Goal: Information Seeking & Learning: Compare options

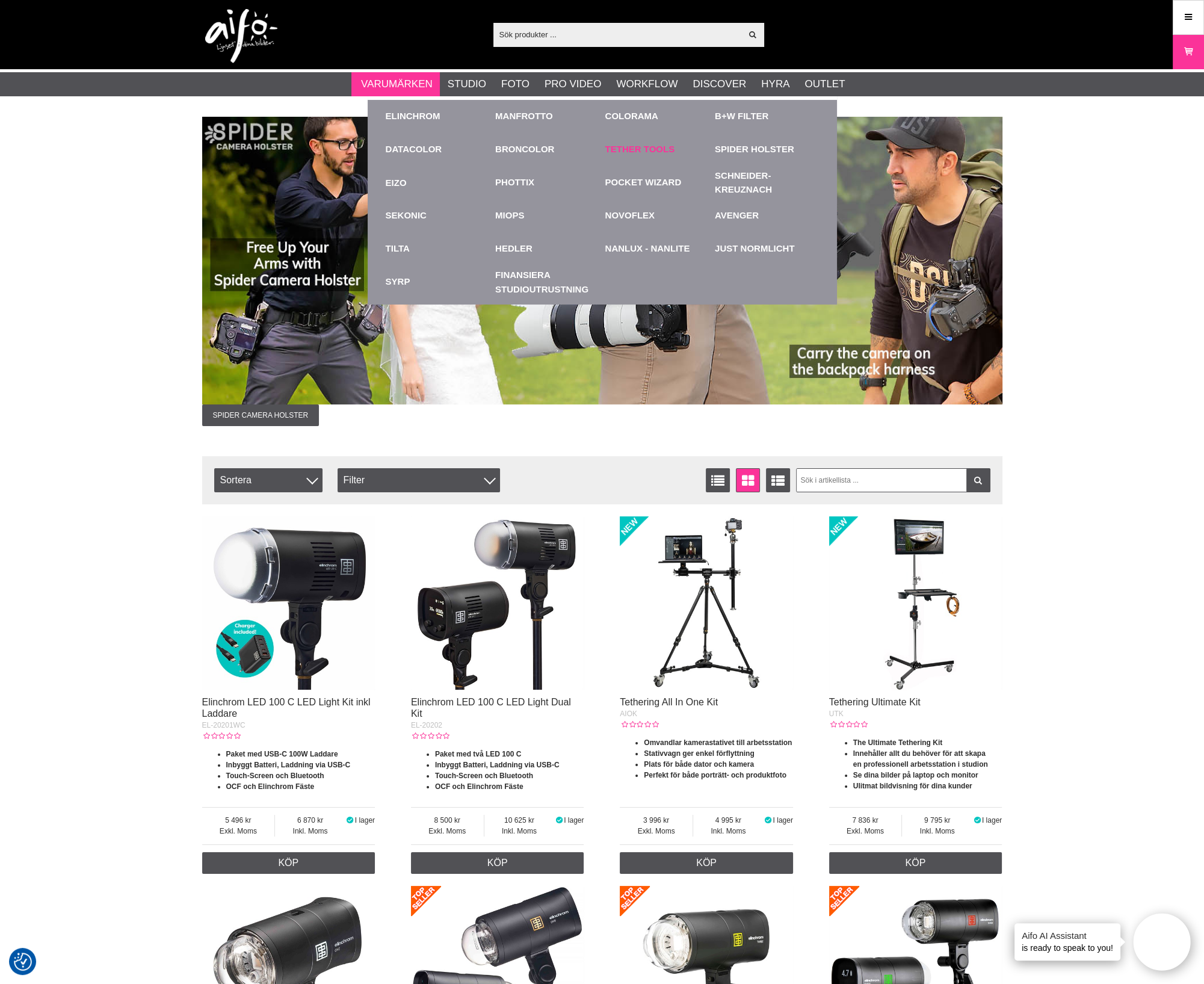
click at [623, 148] on link "Tether Tools" at bounding box center [640, 149] width 70 height 14
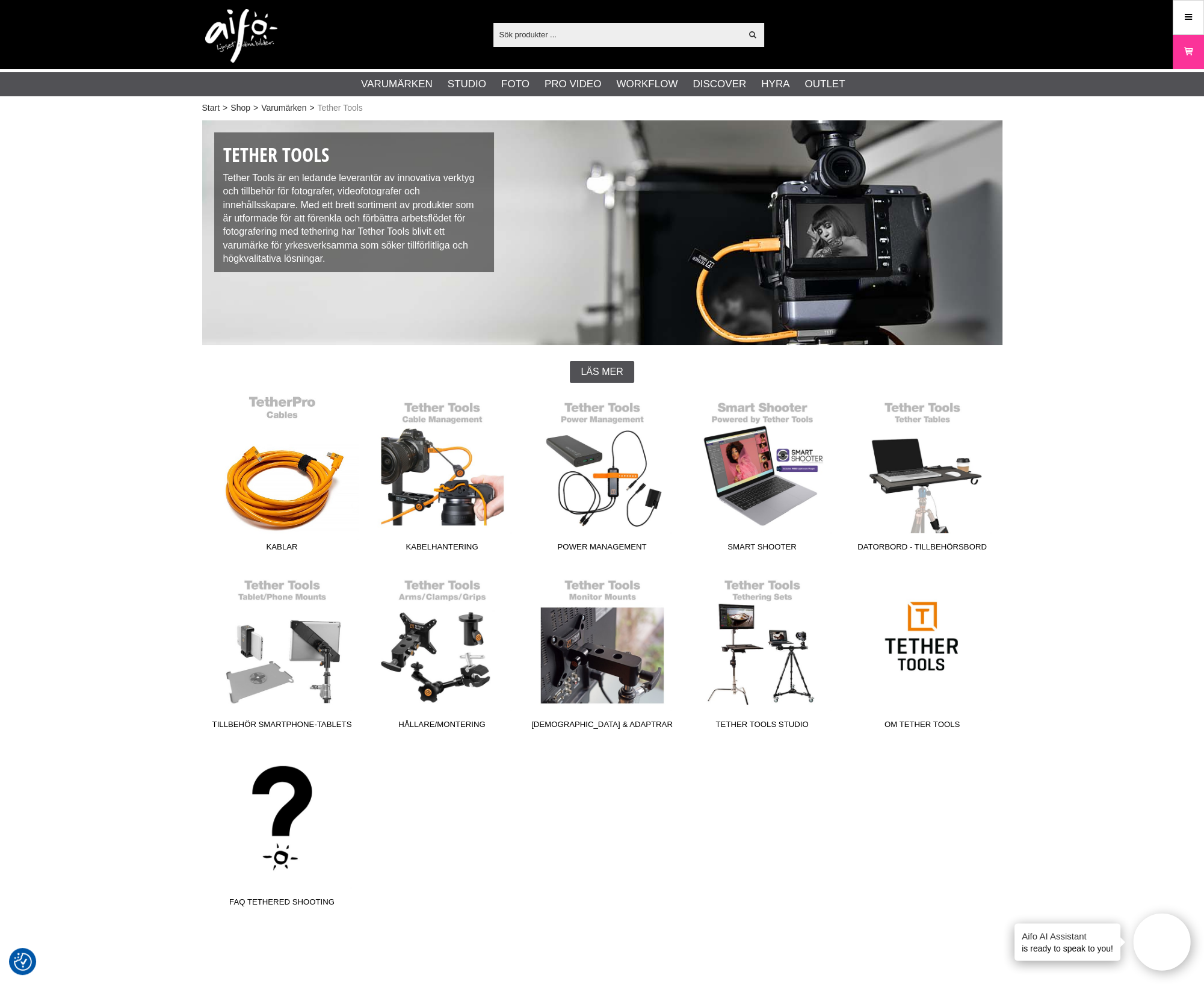
click at [319, 476] on link "Kablar" at bounding box center [282, 476] width 160 height 162
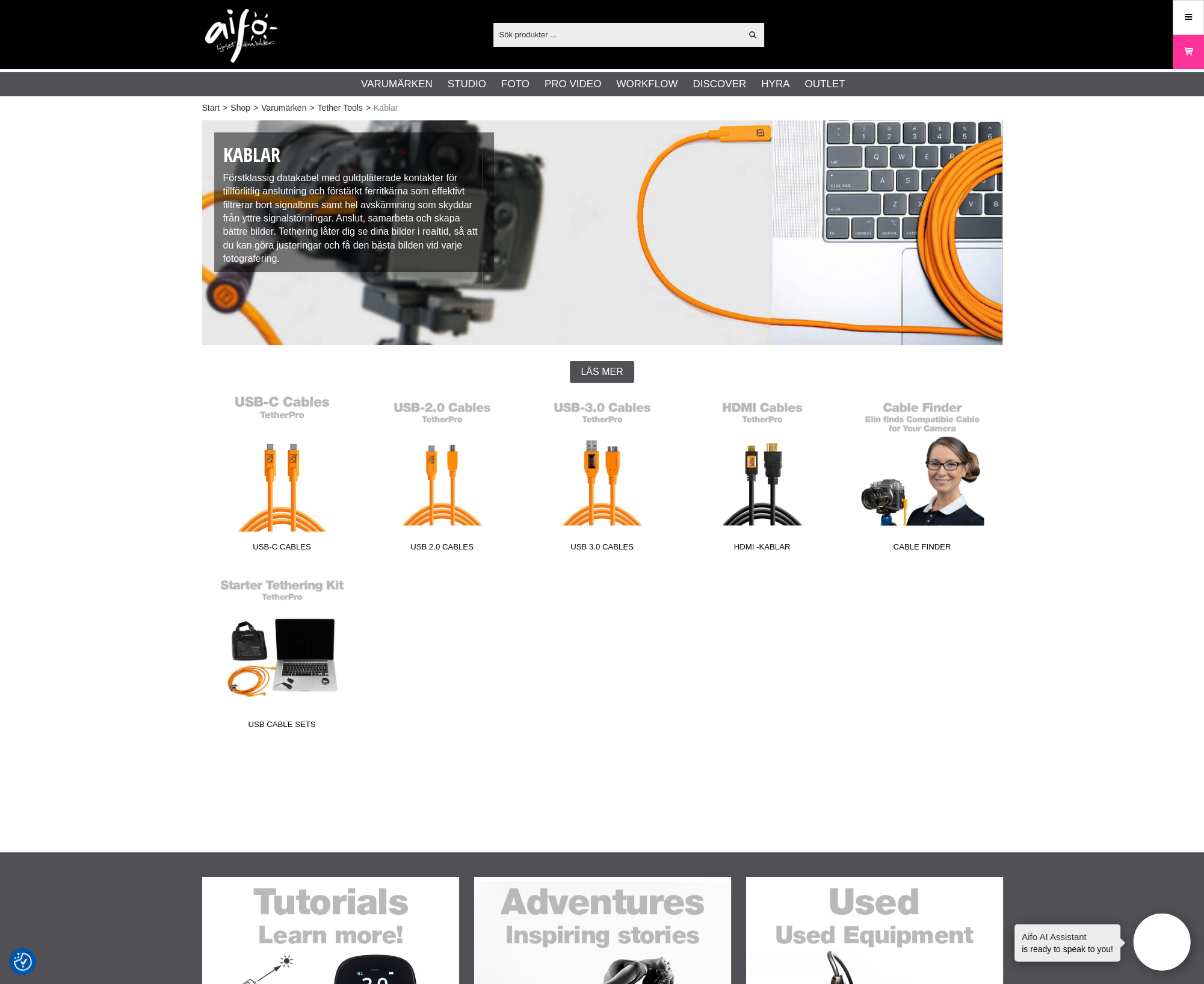
click at [302, 500] on link "USB-C Cables" at bounding box center [282, 476] width 160 height 162
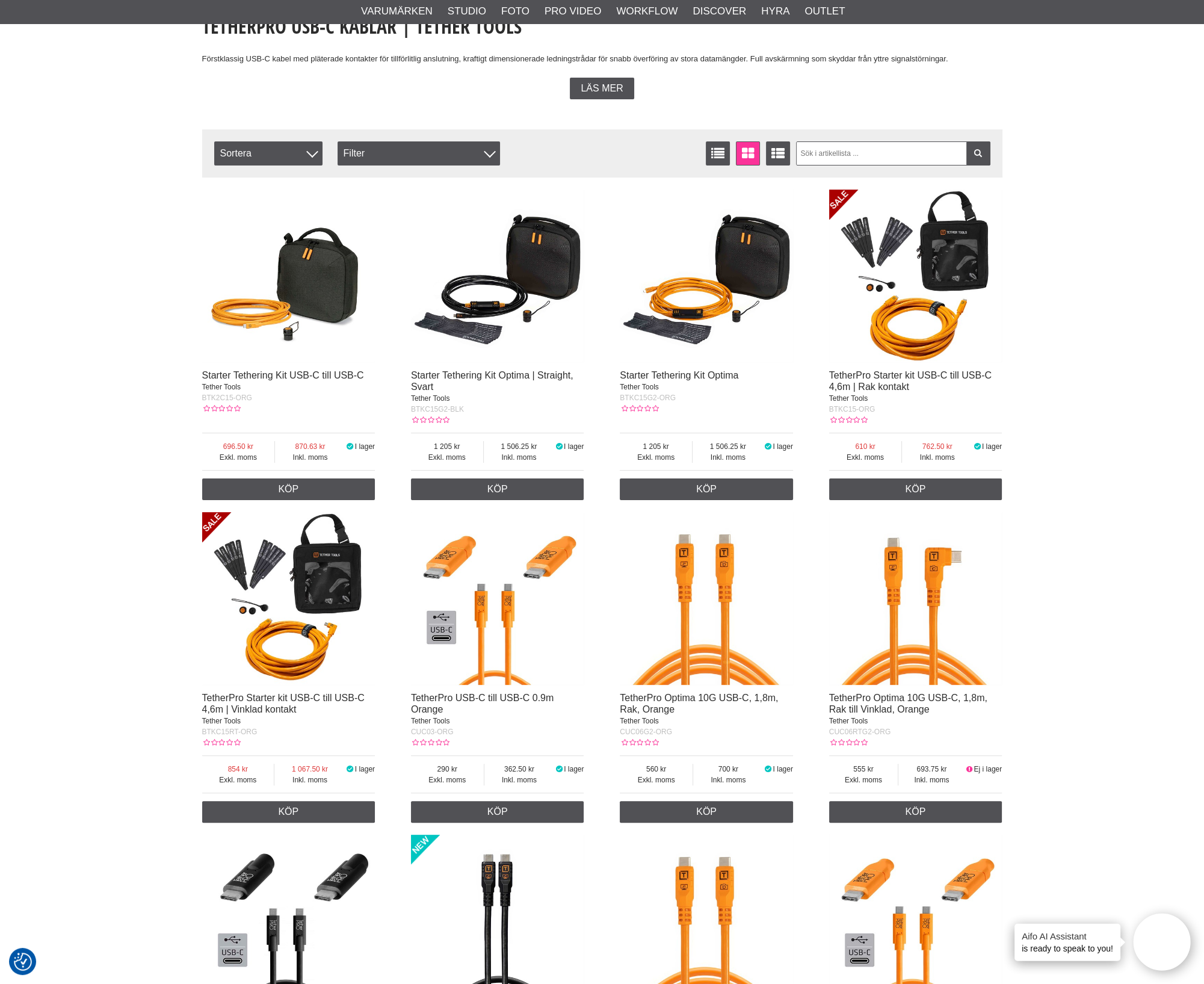
scroll to position [226, 0]
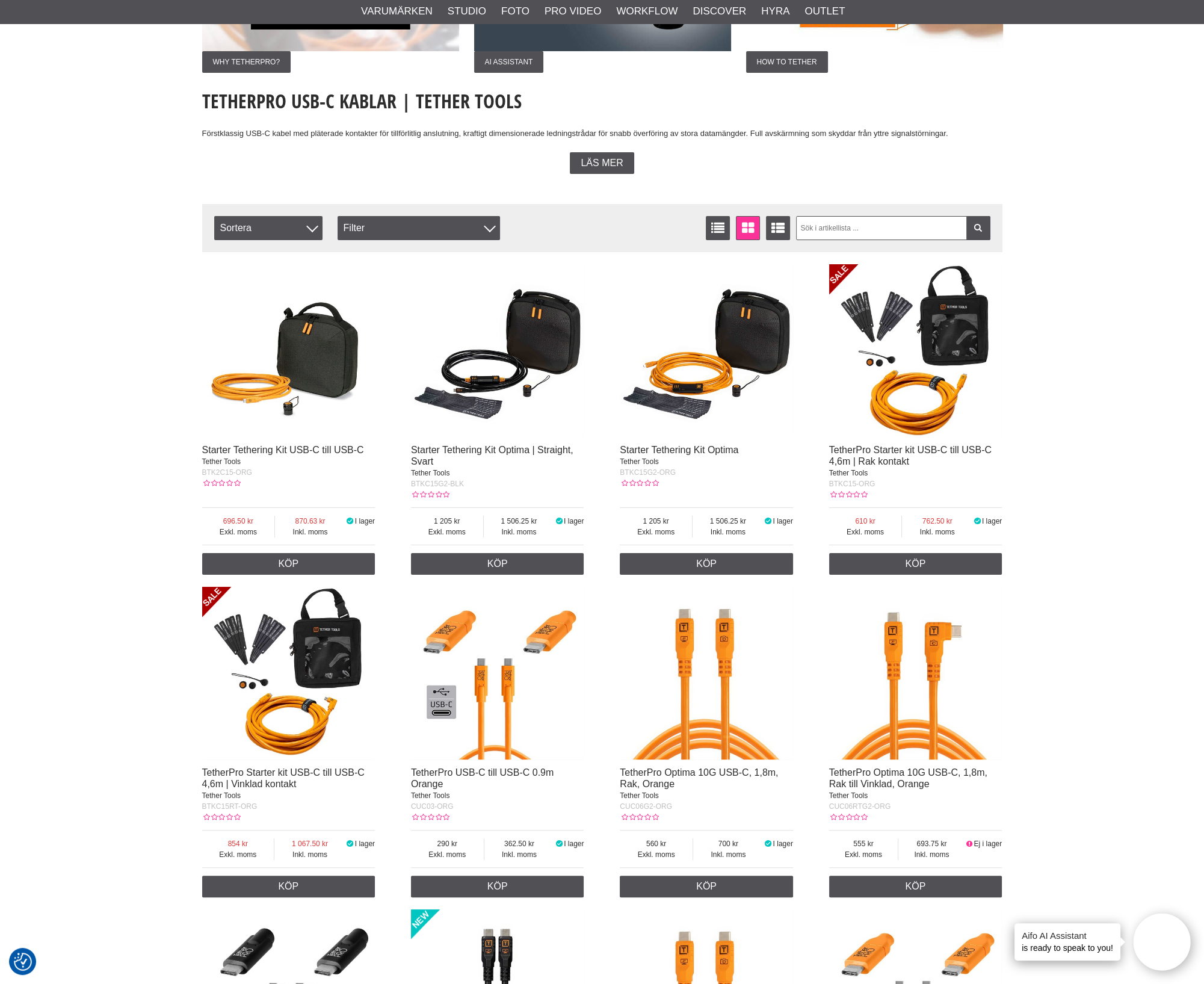
click at [262, 811] on div "BTKC15RT-ORG" at bounding box center [289, 806] width 173 height 11
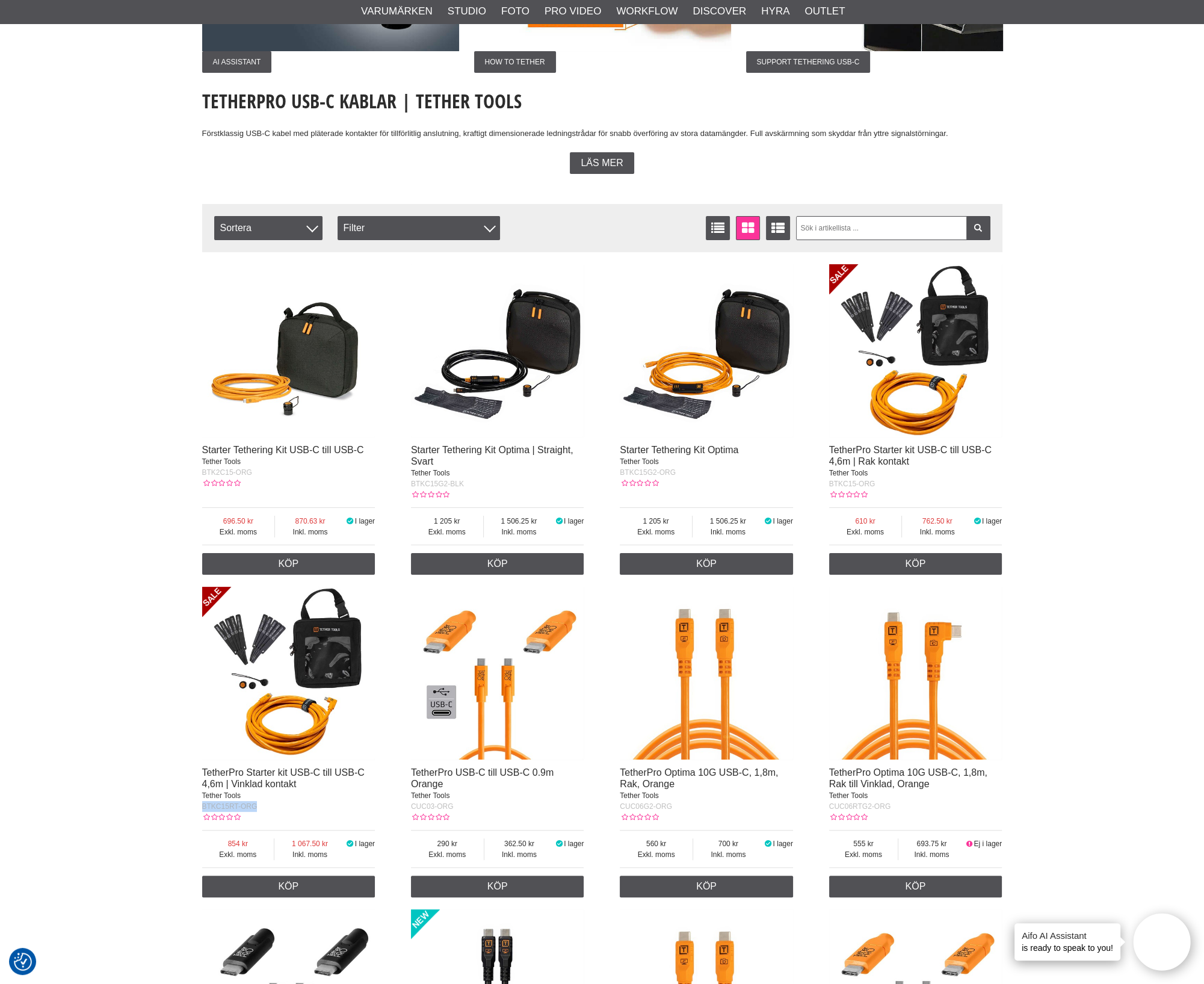
drag, startPoint x: 236, startPoint y: 814, endPoint x: 194, endPoint y: 815, distance: 42.0
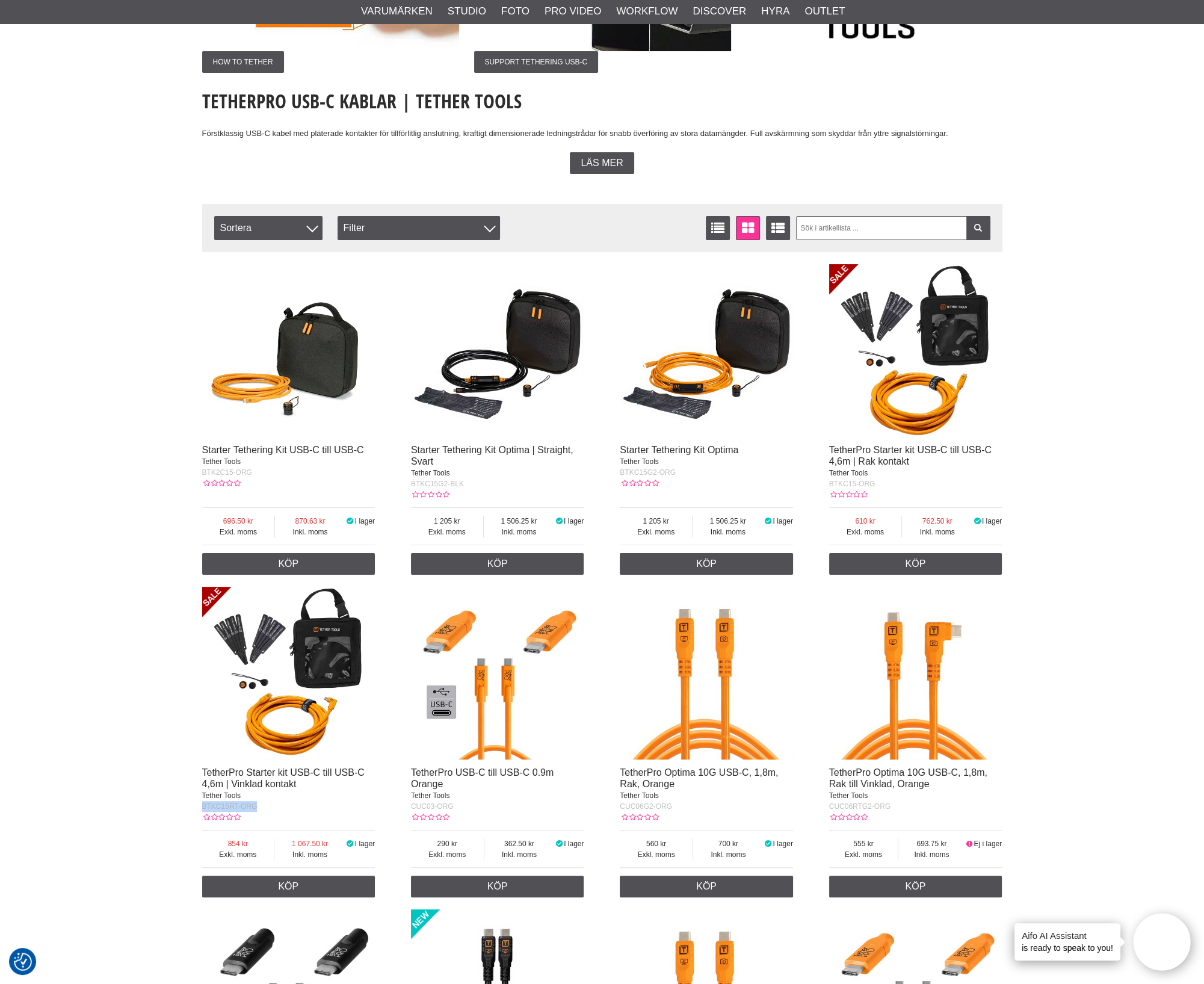
copy span "BTKC15RT-ORG"
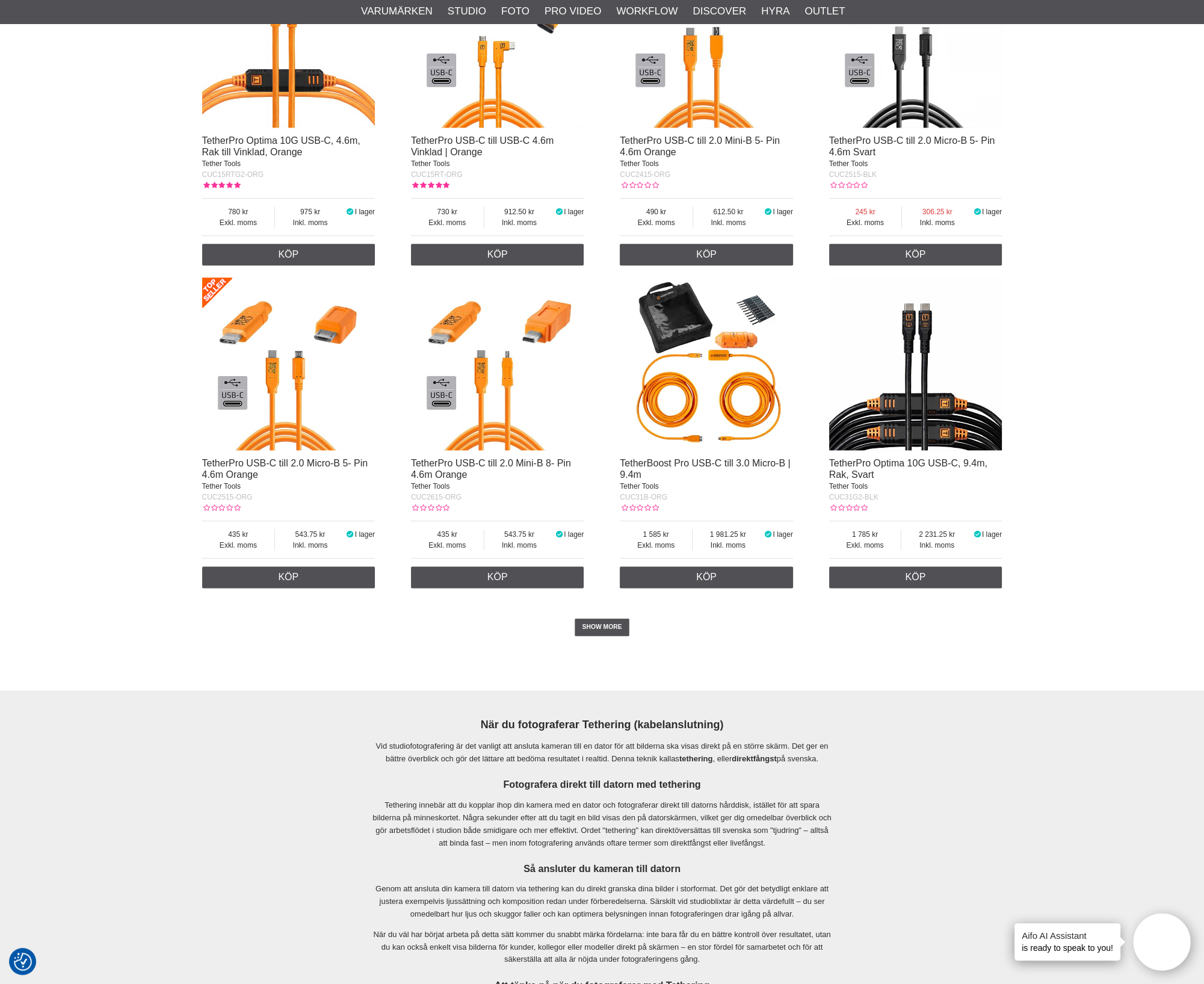
scroll to position [2255, 0]
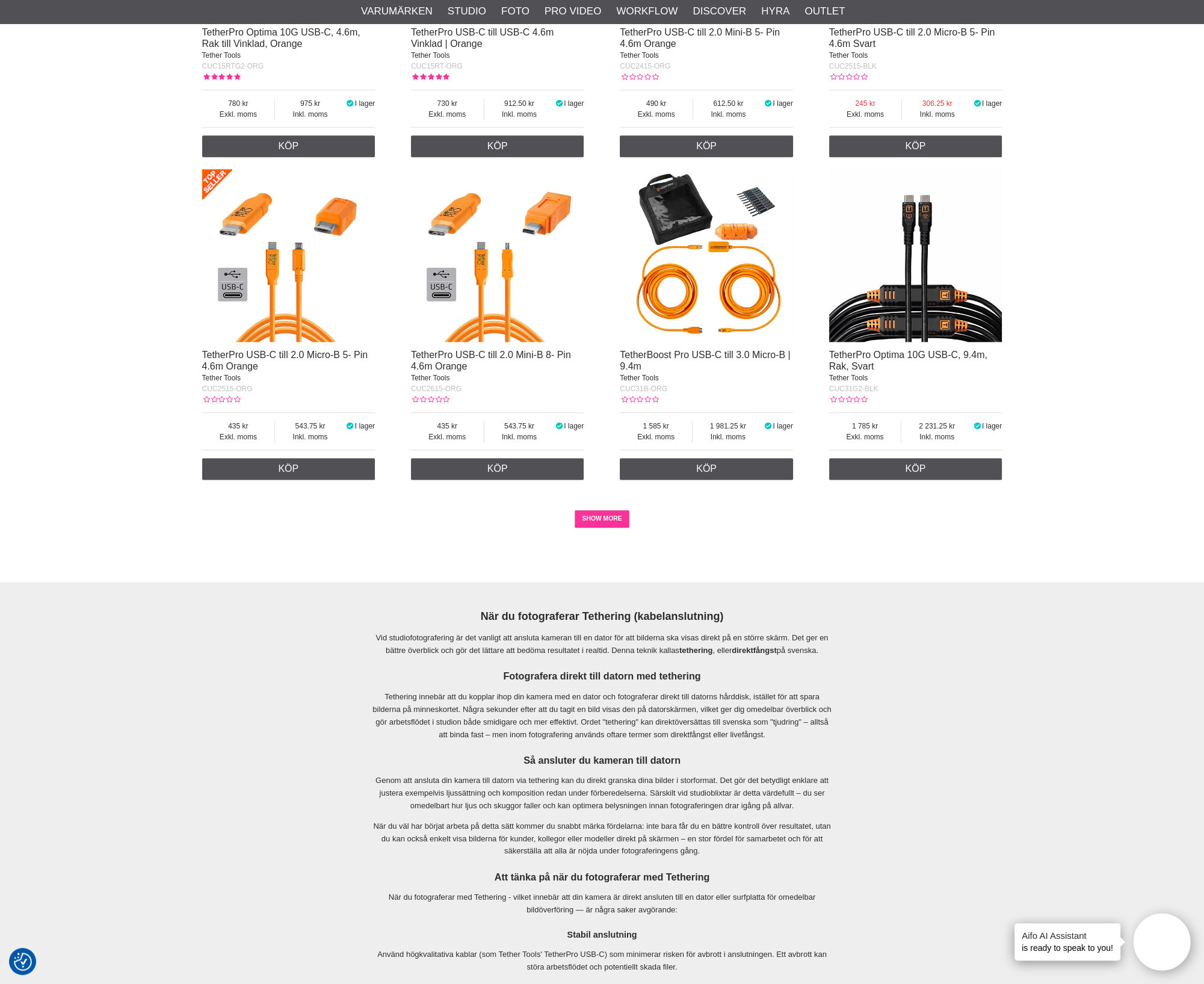
click at [599, 528] on link "SHOW MORE" at bounding box center [602, 519] width 55 height 18
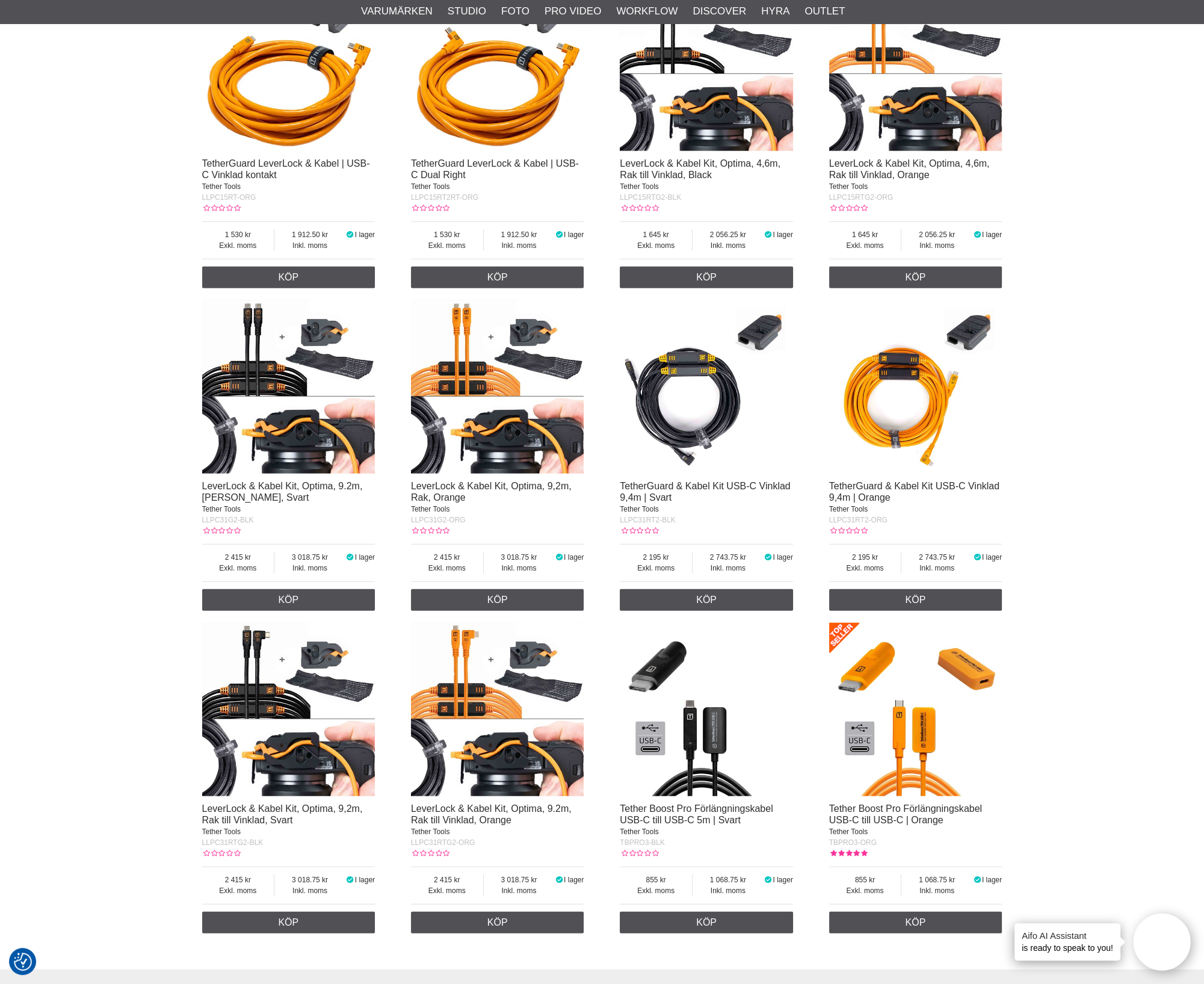
scroll to position [4361, 0]
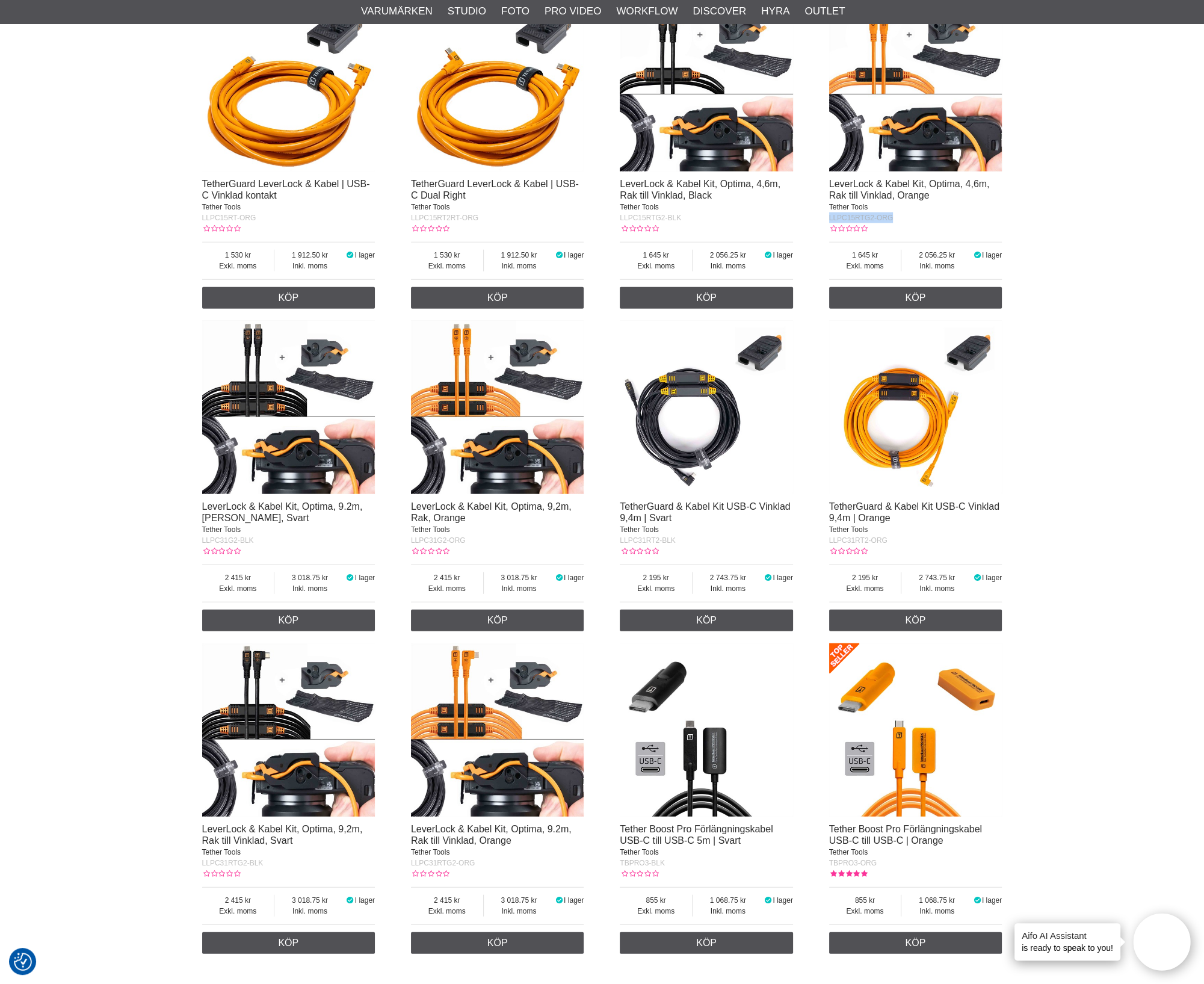
drag, startPoint x: 899, startPoint y: 264, endPoint x: 826, endPoint y: 269, distance: 73.2
copy span "LLPC15RTG2-ORG"
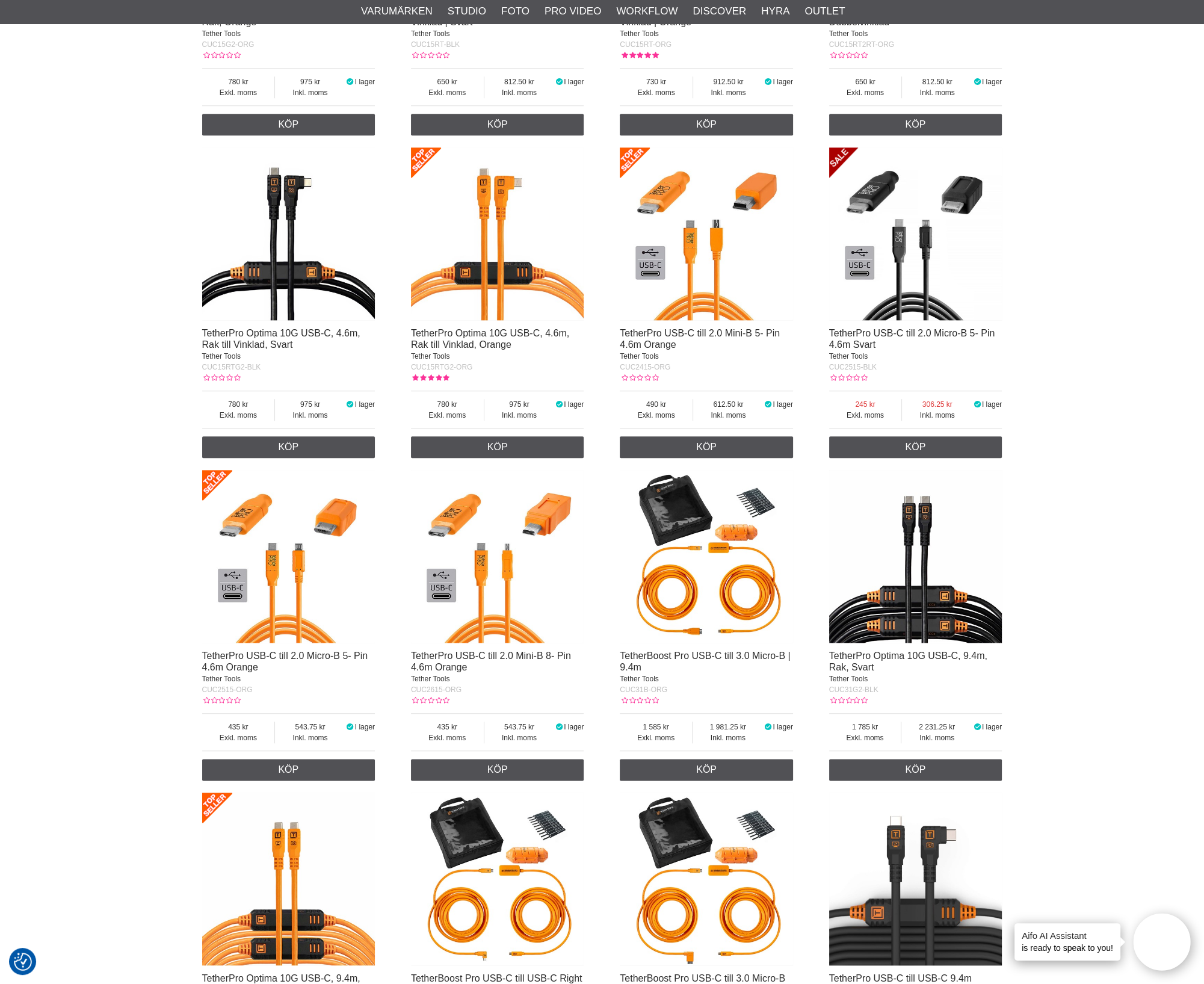
scroll to position [1805, 0]
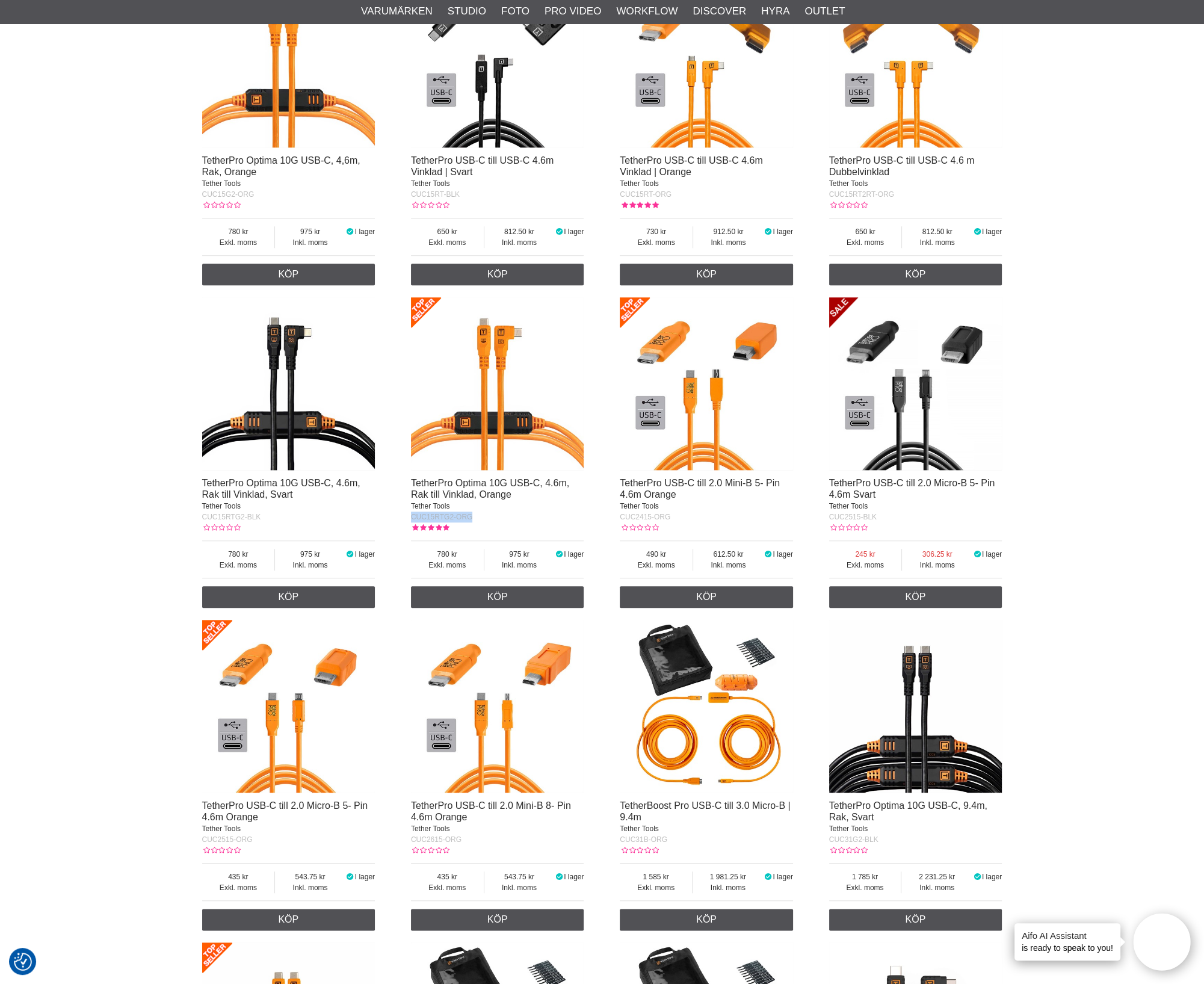
drag, startPoint x: 487, startPoint y: 535, endPoint x: 404, endPoint y: 537, distance: 83.0
copy span "CUC15RTG2-ORG"
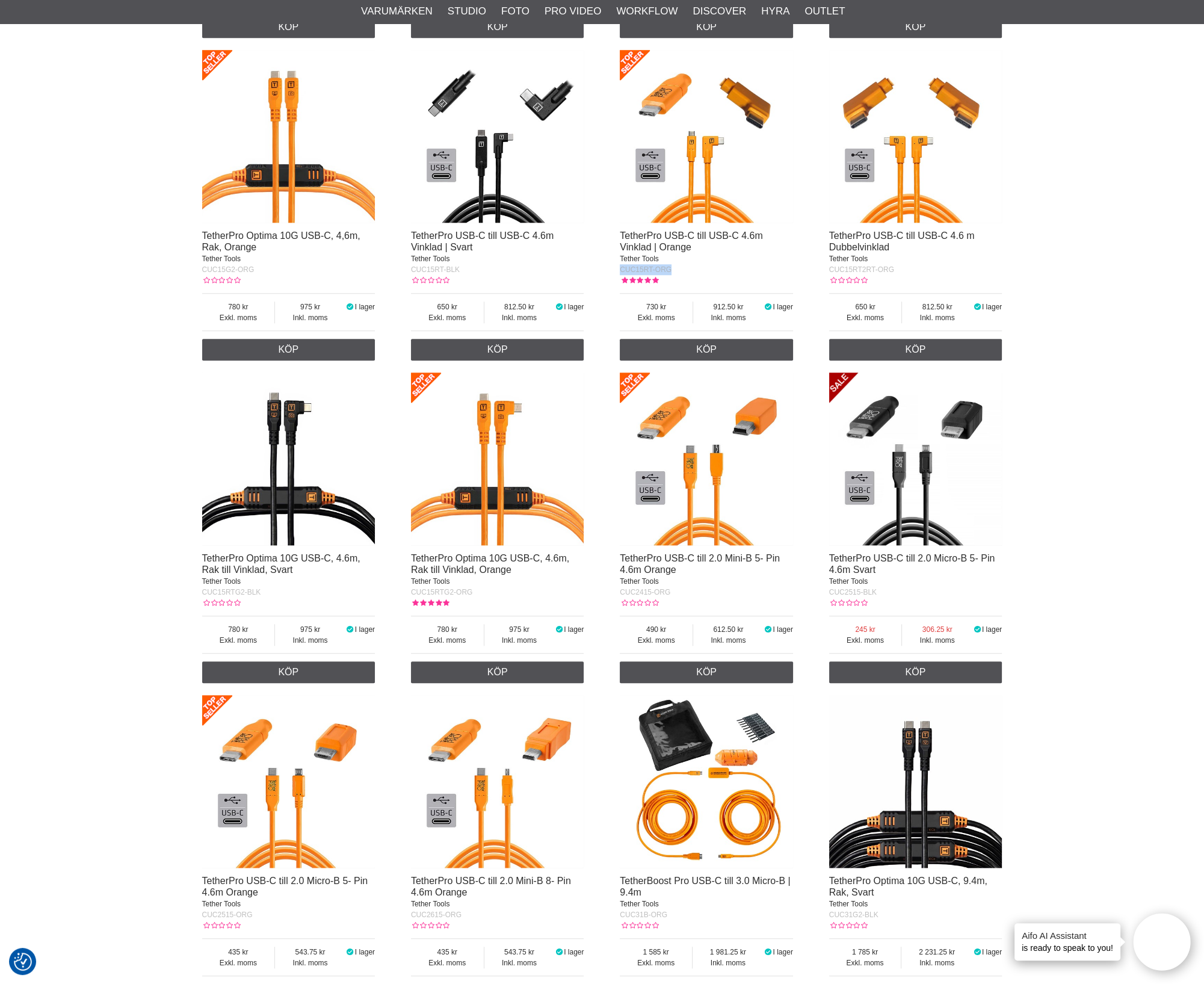
drag, startPoint x: 687, startPoint y: 294, endPoint x: 613, endPoint y: 292, distance: 74.0
copy span "CUC15RT-ORG"
